Goal: Task Accomplishment & Management: Use online tool/utility

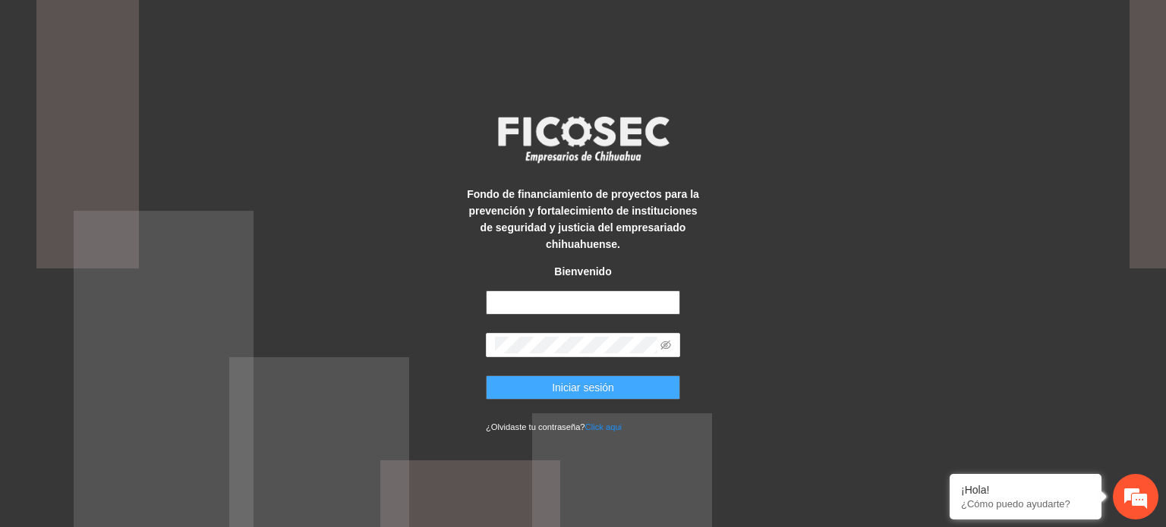
type input "**********"
click at [631, 389] on button "Iniciar sesión" at bounding box center [583, 388] width 194 height 24
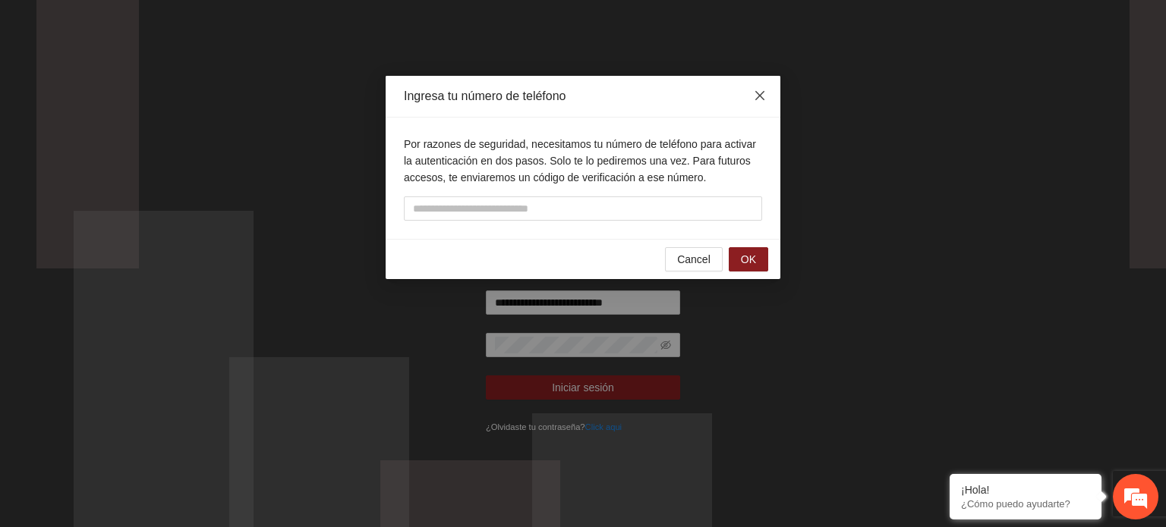
click at [765, 98] on icon "close" at bounding box center [760, 96] width 12 height 12
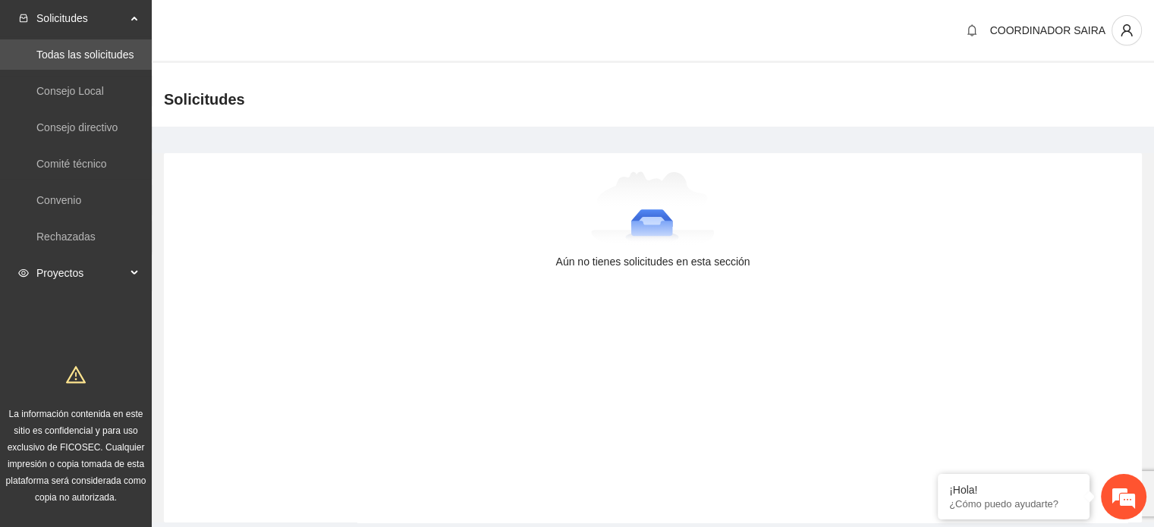
click at [124, 272] on span "Proyectos" at bounding box center [81, 273] width 90 height 30
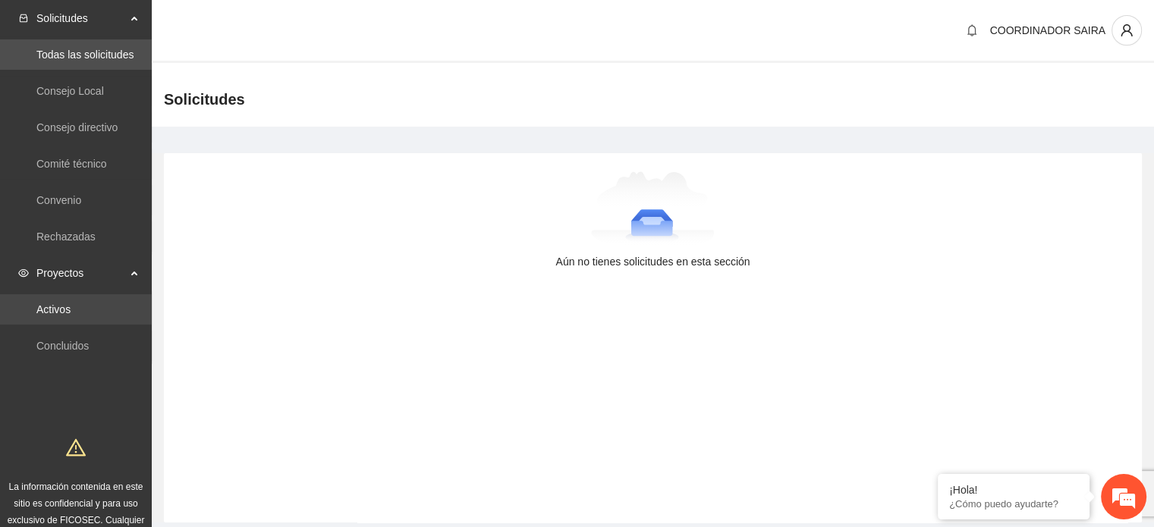
click at [71, 316] on link "Activos" at bounding box center [53, 310] width 34 height 12
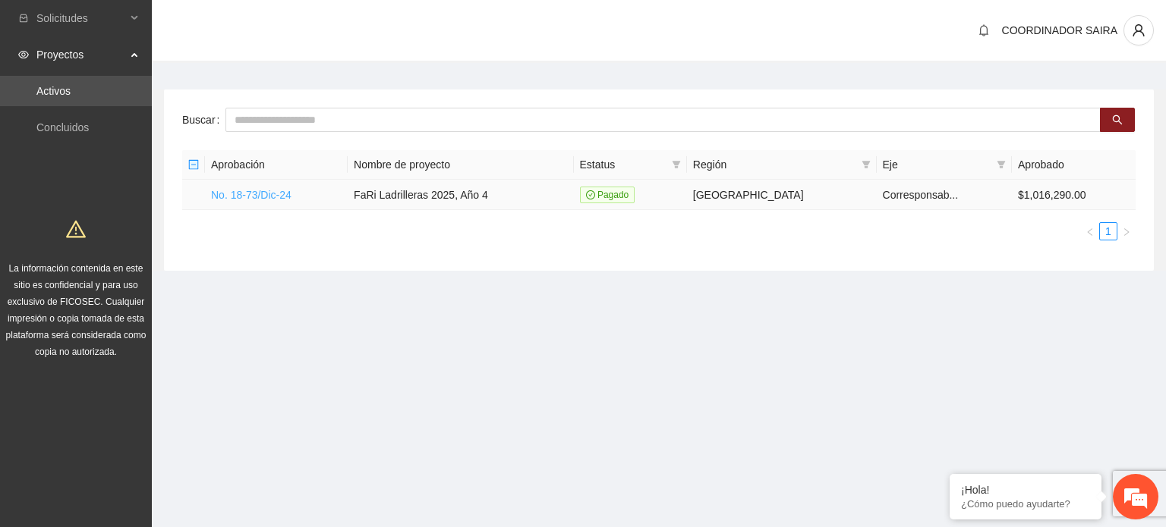
click at [238, 198] on link "No. 18-73/Dic-24" at bounding box center [251, 195] width 80 height 12
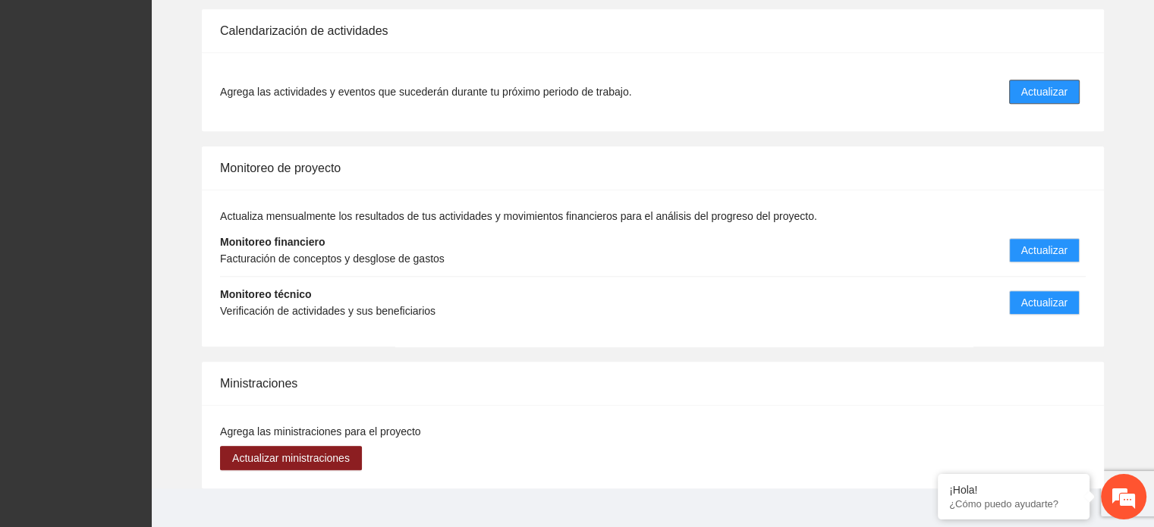
click at [1053, 83] on span "Actualizar" at bounding box center [1044, 91] width 46 height 17
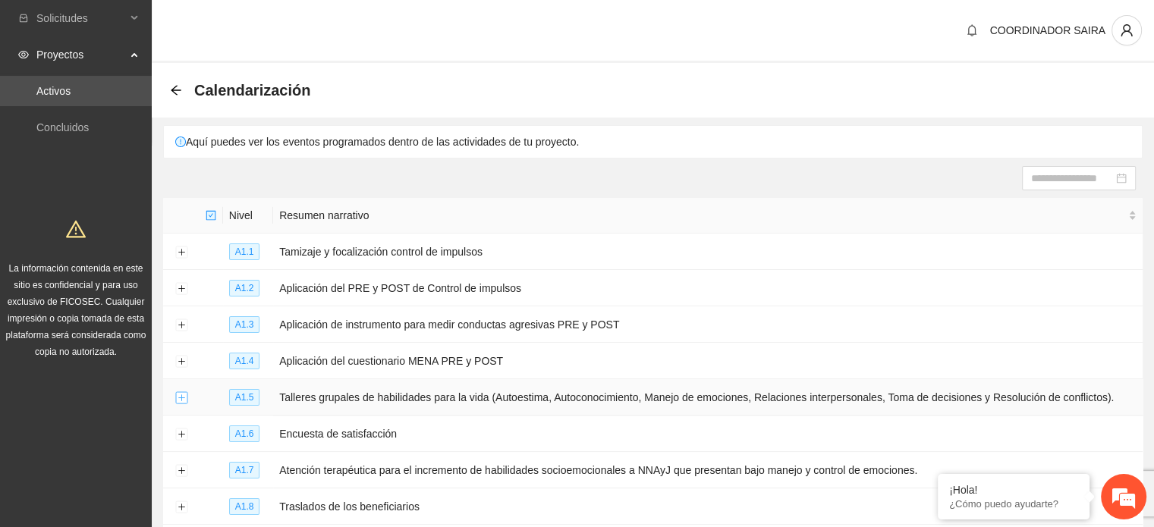
click at [183, 395] on button "Expand row" at bounding box center [181, 398] width 12 height 12
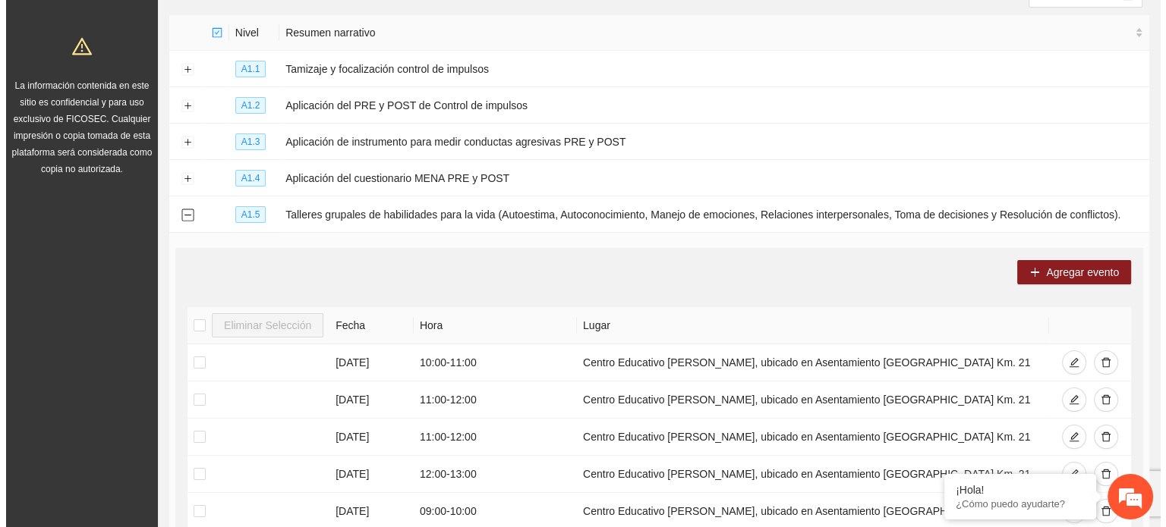
scroll to position [186, 0]
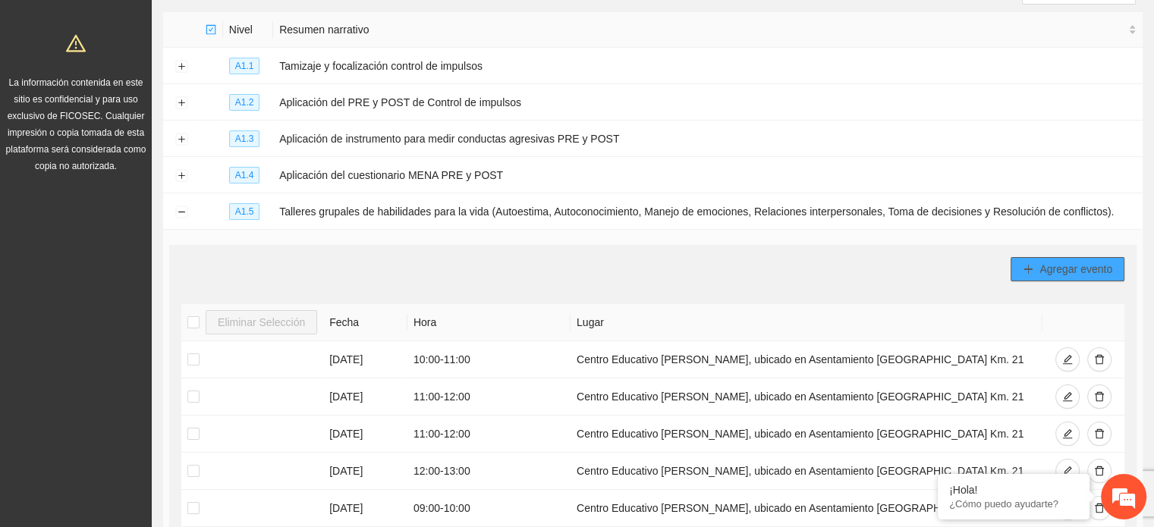
click at [1037, 268] on button "Agregar evento" at bounding box center [1068, 269] width 114 height 24
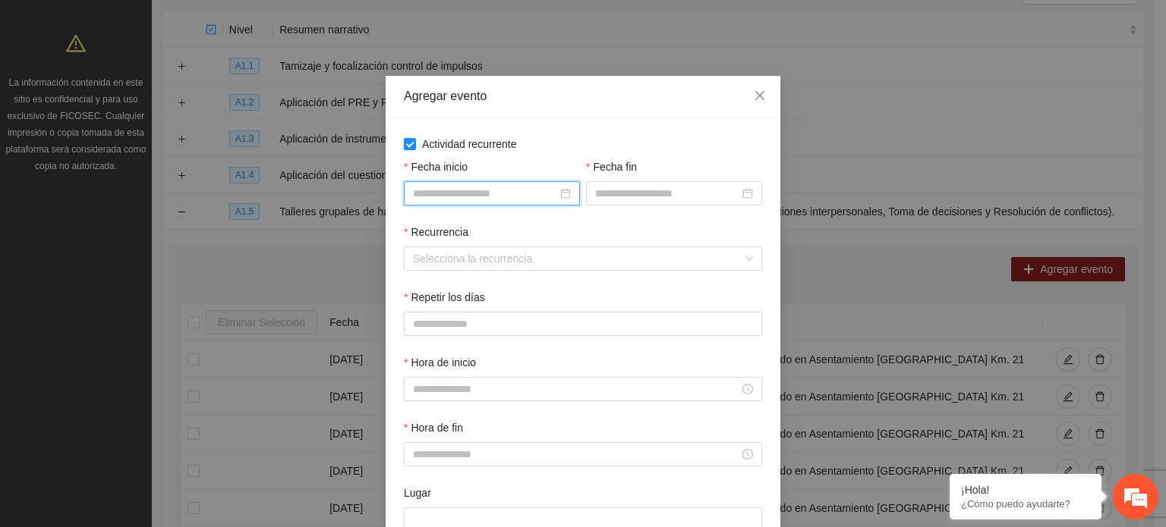
click at [454, 187] on input "Fecha inicio" at bounding box center [485, 193] width 144 height 17
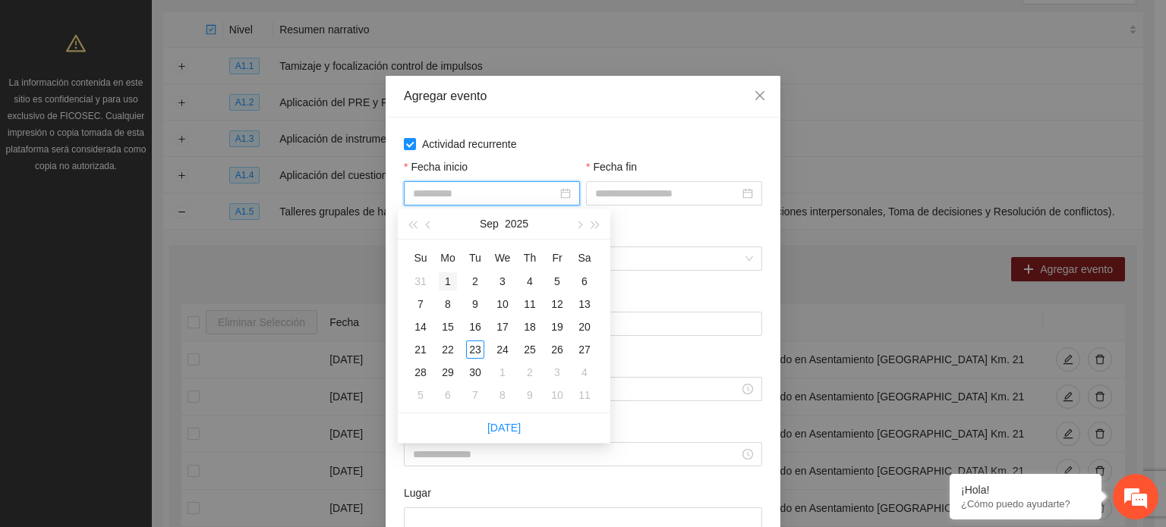
type input "**********"
click at [451, 276] on div "1" at bounding box center [448, 281] width 18 height 18
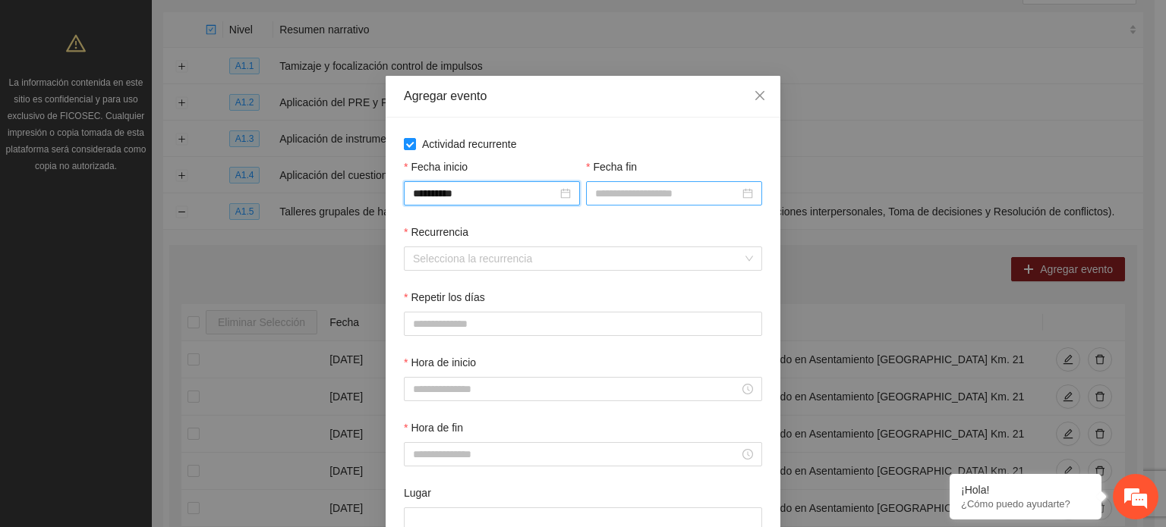
click at [693, 191] on input "Fecha fin" at bounding box center [667, 193] width 144 height 17
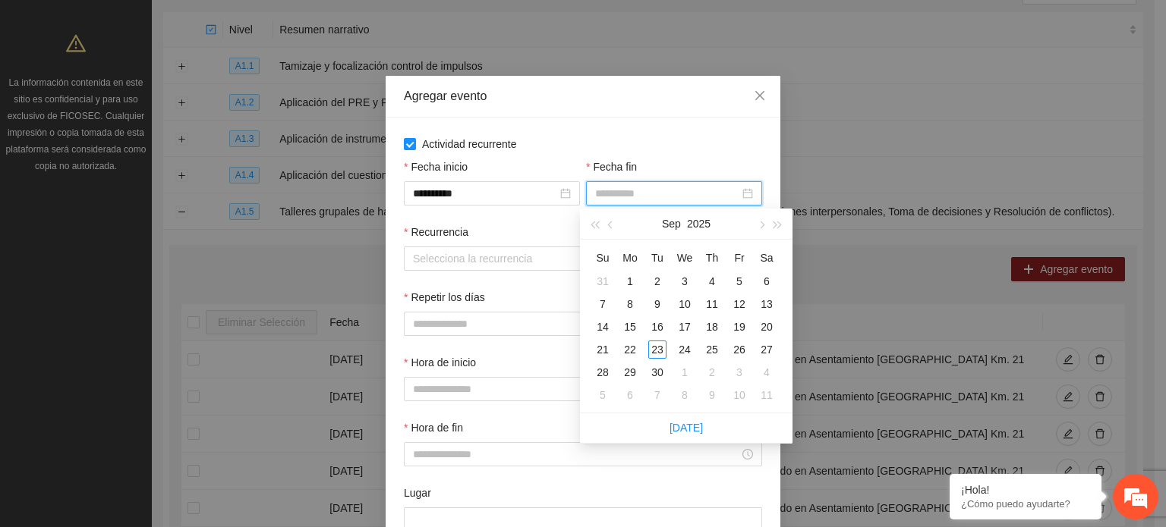
type input "**********"
click at [655, 370] on div "30" at bounding box center [657, 372] width 18 height 18
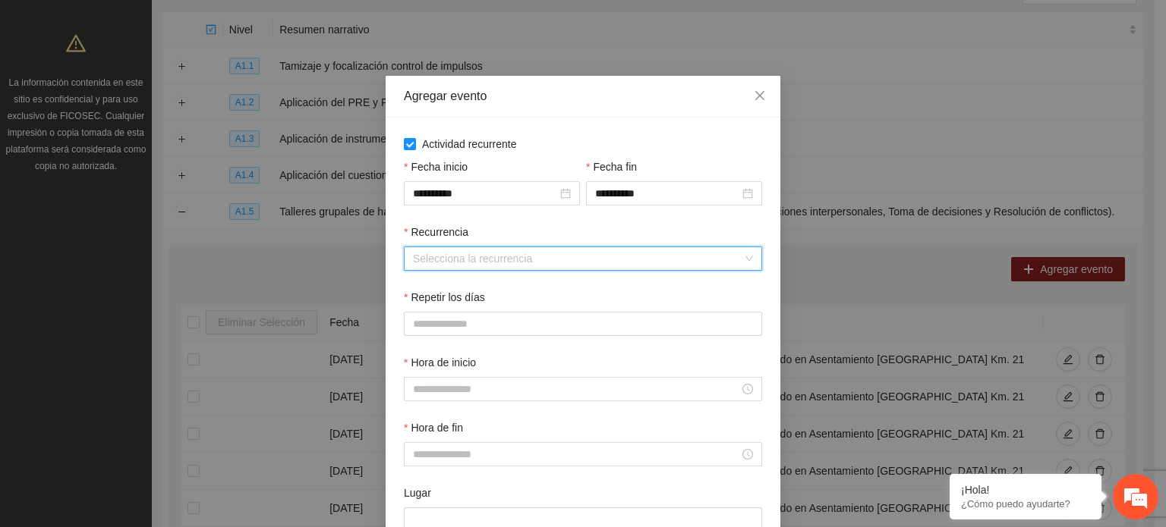
click at [592, 260] on input "Recurrencia" at bounding box center [577, 258] width 329 height 23
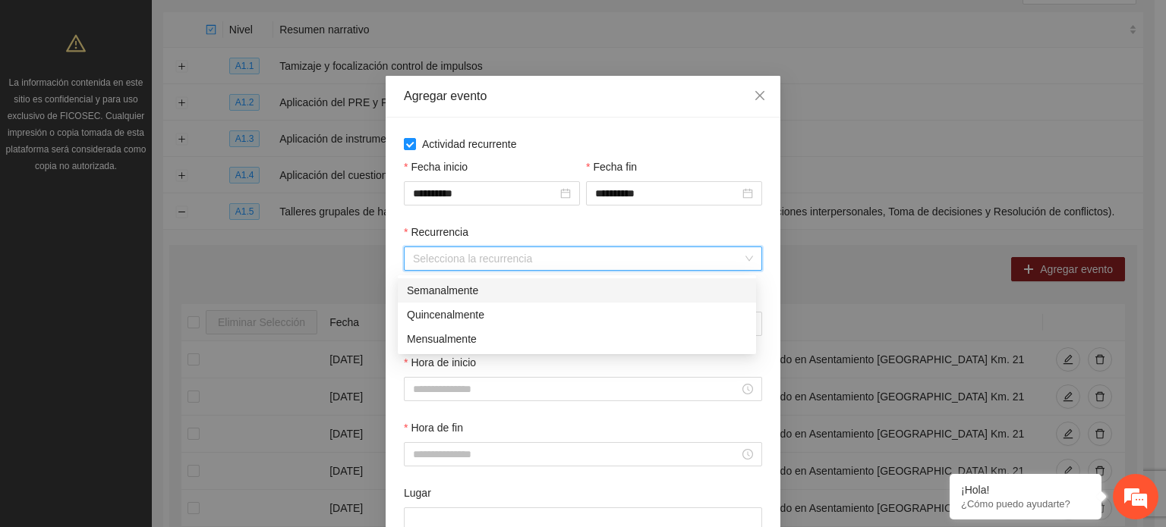
click at [449, 291] on div "Semanalmente" at bounding box center [577, 290] width 340 height 17
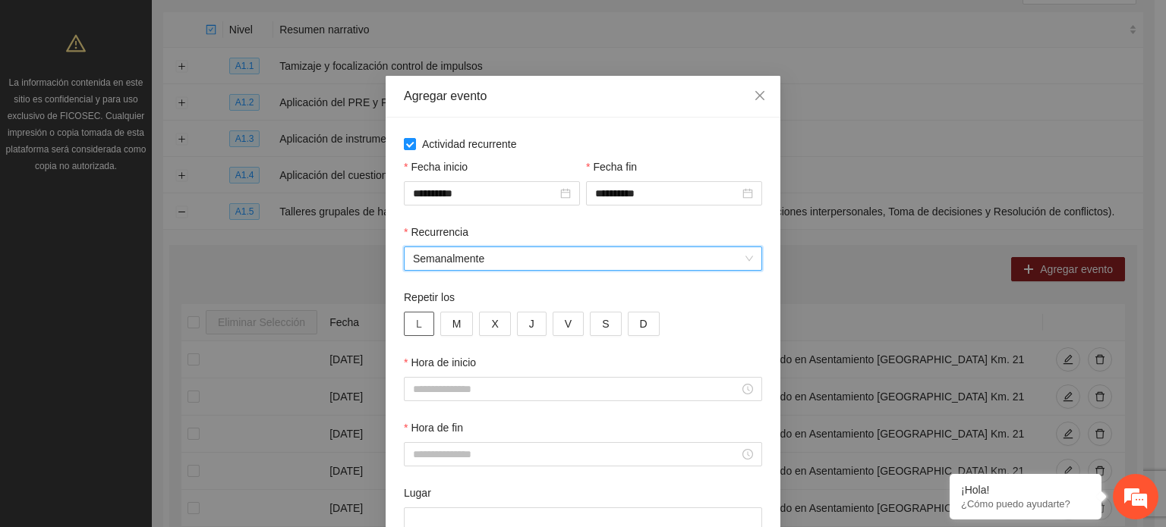
click at [416, 319] on span "L" at bounding box center [419, 324] width 6 height 17
click at [441, 323] on button "M" at bounding box center [456, 324] width 33 height 24
click at [552, 329] on button "V" at bounding box center [567, 324] width 31 height 24
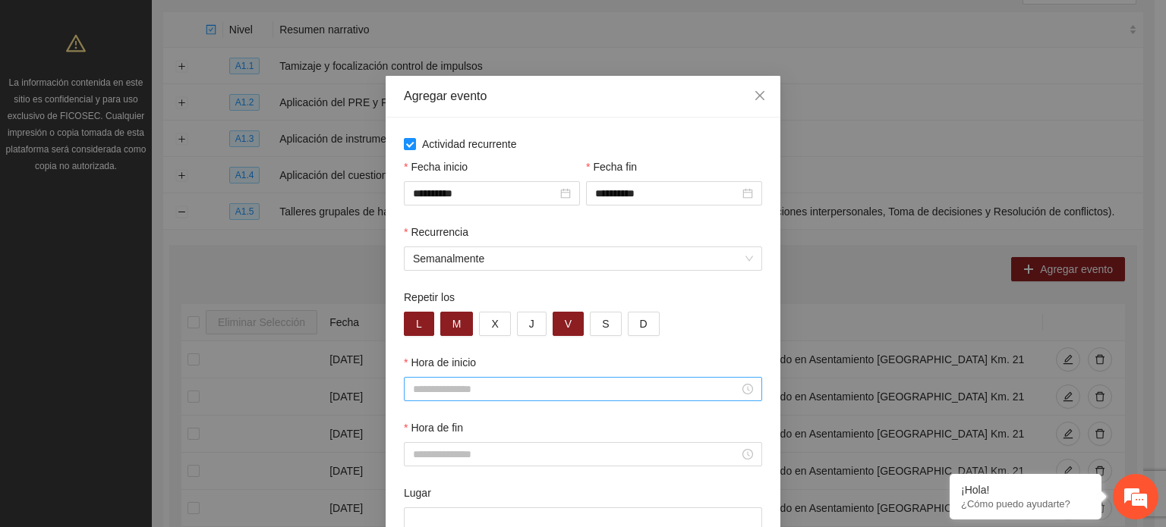
click at [470, 389] on input "Hora de inicio" at bounding box center [576, 389] width 326 height 17
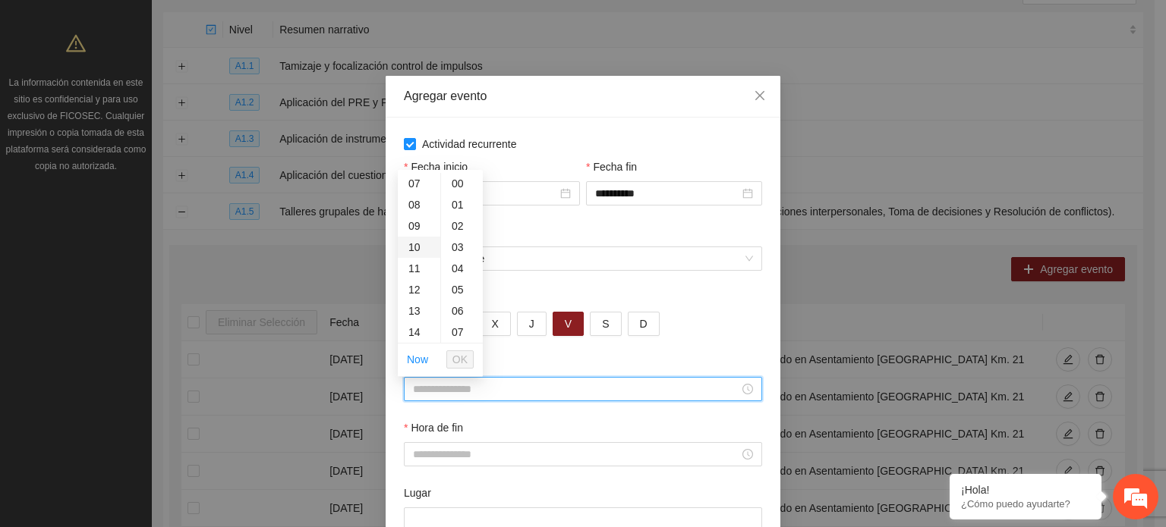
click at [414, 250] on div "10" at bounding box center [419, 247] width 42 height 21
type input "*****"
click at [455, 367] on button "OK" at bounding box center [459, 360] width 27 height 18
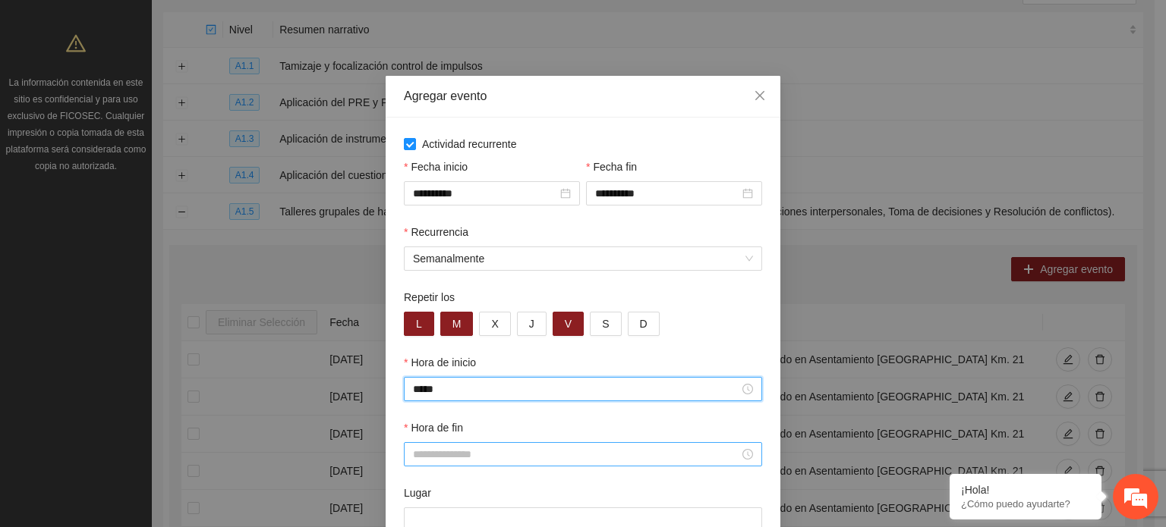
click at [455, 465] on div at bounding box center [583, 454] width 358 height 24
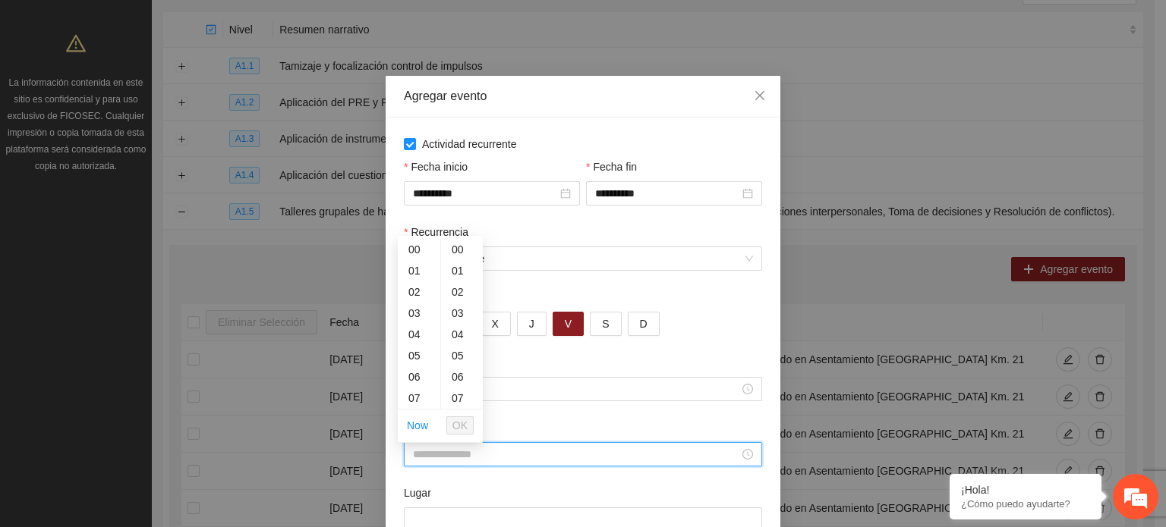
scroll to position [149, 0]
click at [413, 337] on div "11" at bounding box center [419, 334] width 42 height 21
type input "*****"
click at [464, 423] on span "OK" at bounding box center [459, 425] width 15 height 17
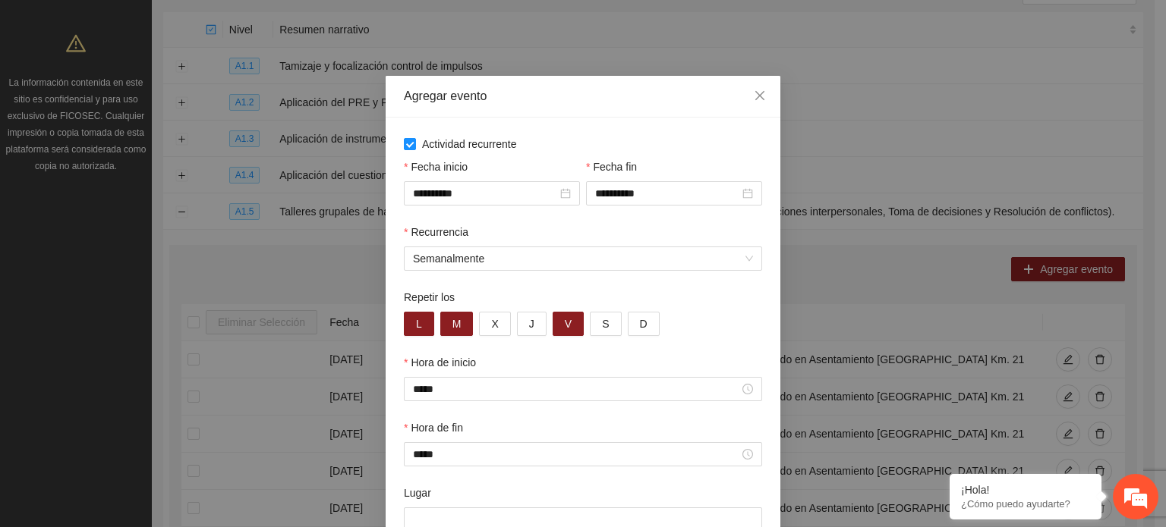
scroll to position [101, 0]
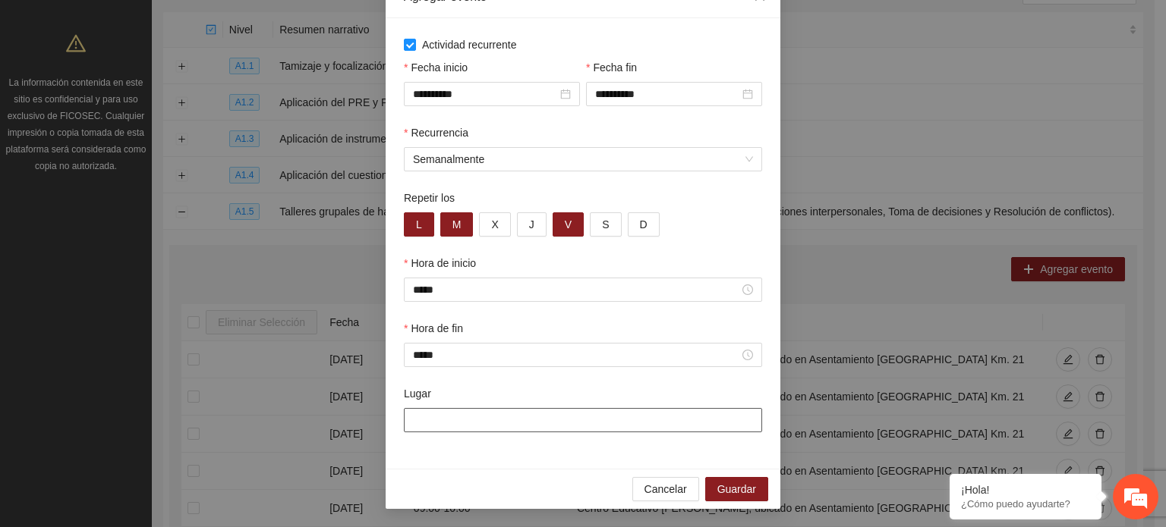
click at [549, 424] on input "Lugar" at bounding box center [583, 420] width 358 height 24
type input "**********"
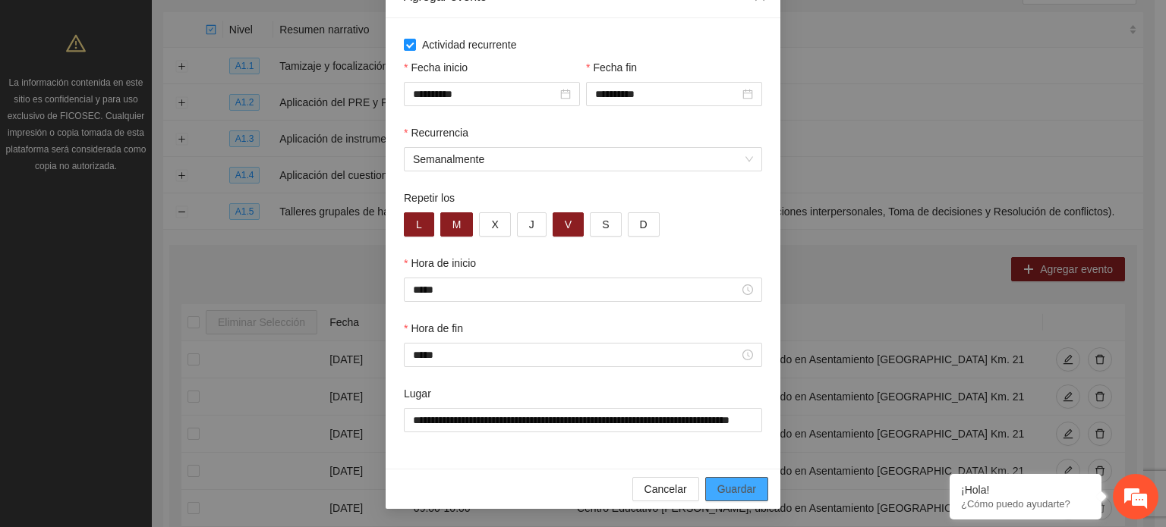
click at [741, 494] on span "Guardar" at bounding box center [736, 489] width 39 height 17
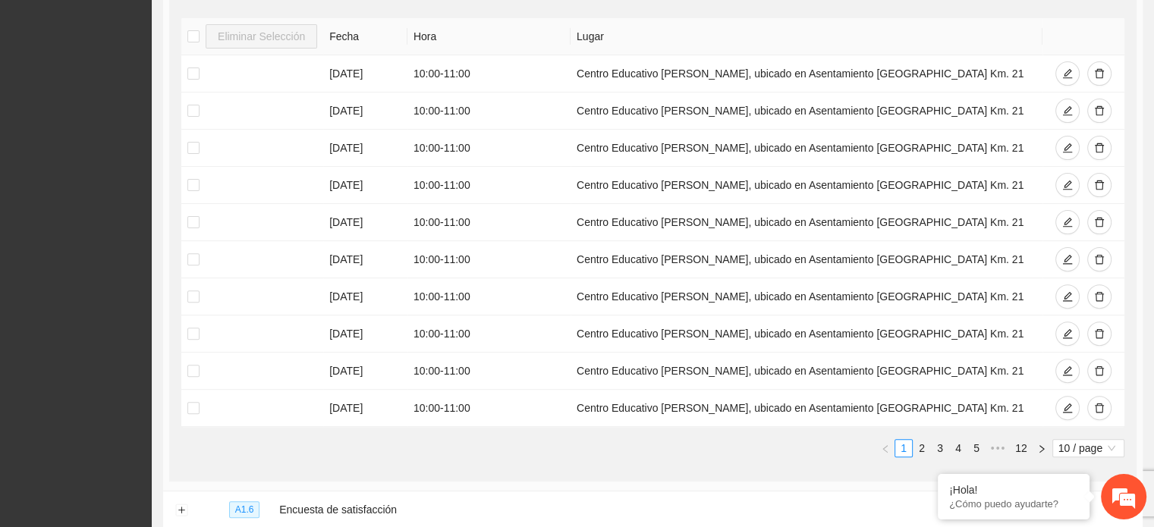
scroll to position [466, 0]
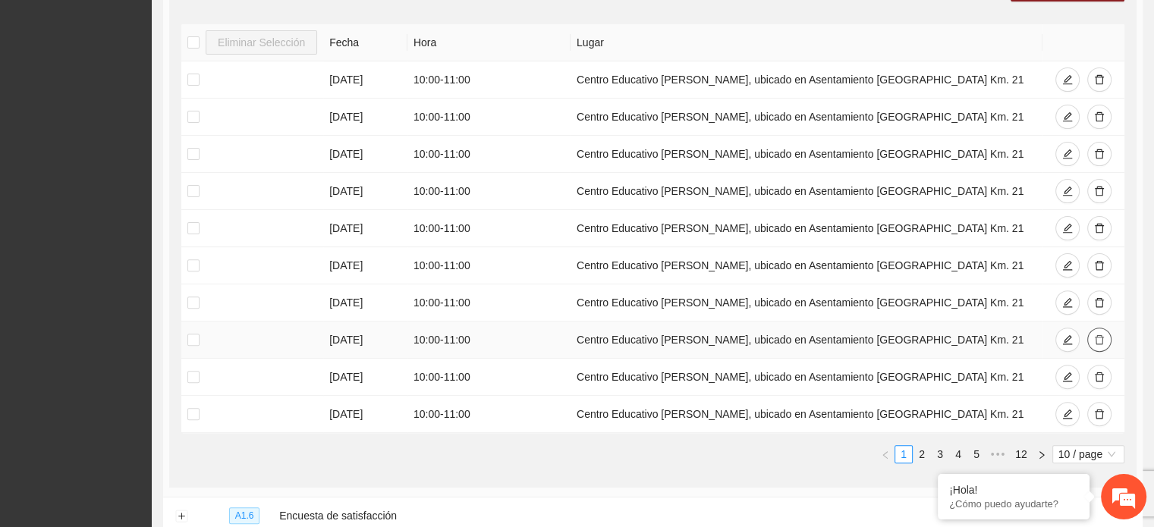
click at [1099, 339] on icon "delete" at bounding box center [1099, 340] width 11 height 11
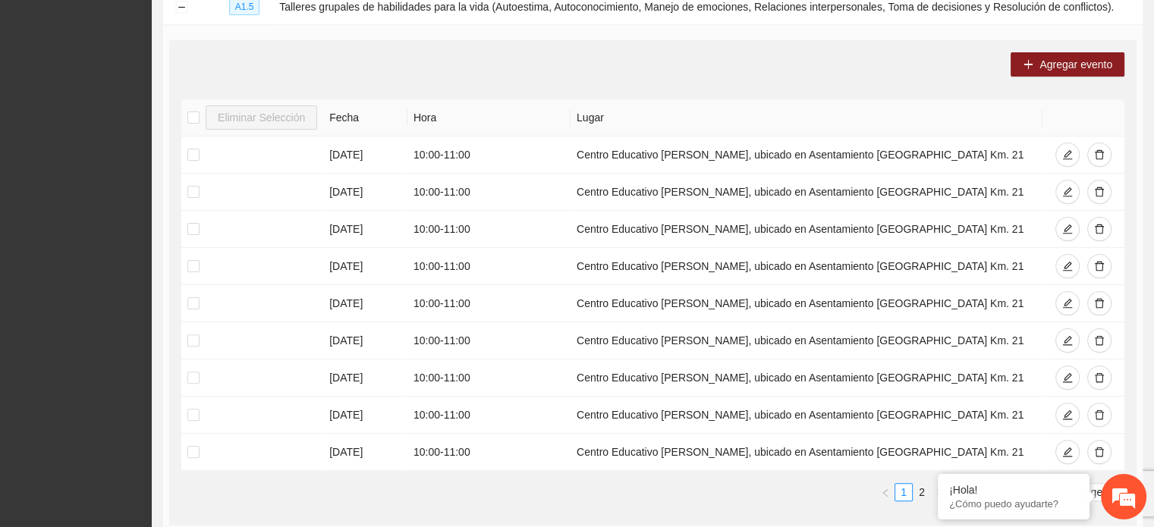
scroll to position [345, 0]
